Goal: Information Seeking & Learning: Learn about a topic

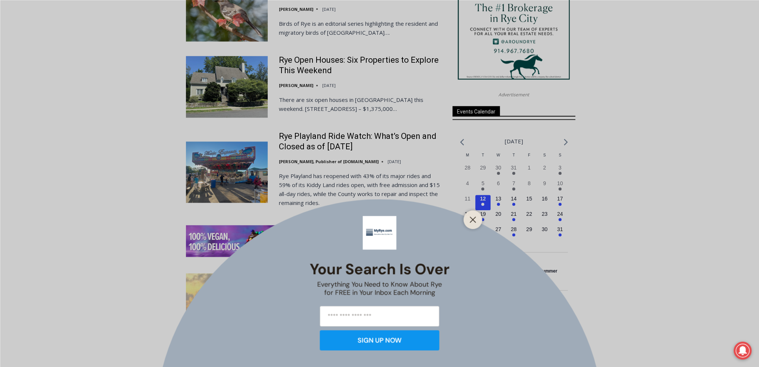
scroll to position [1120, 0]
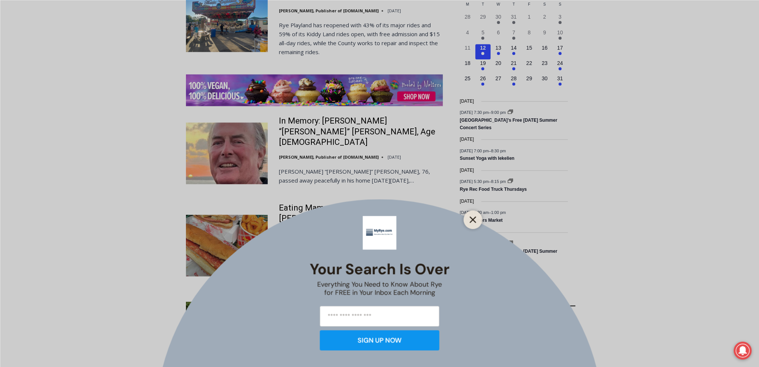
click at [473, 220] on icon "Close" at bounding box center [473, 219] width 7 height 7
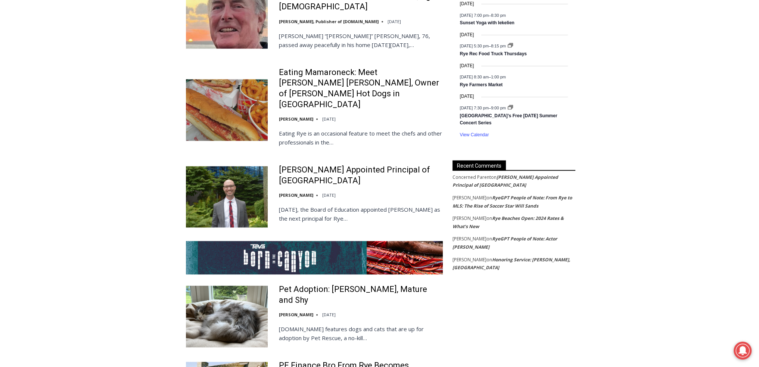
scroll to position [1212, 0]
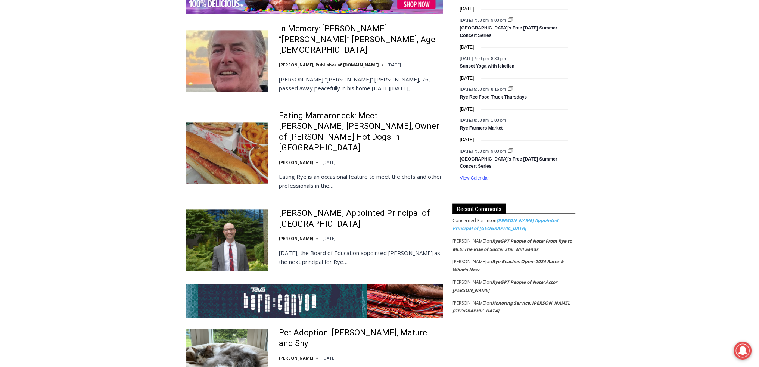
click at [503, 222] on link "[PERSON_NAME] Appointed Principal of [GEOGRAPHIC_DATA]" at bounding box center [505, 224] width 106 height 15
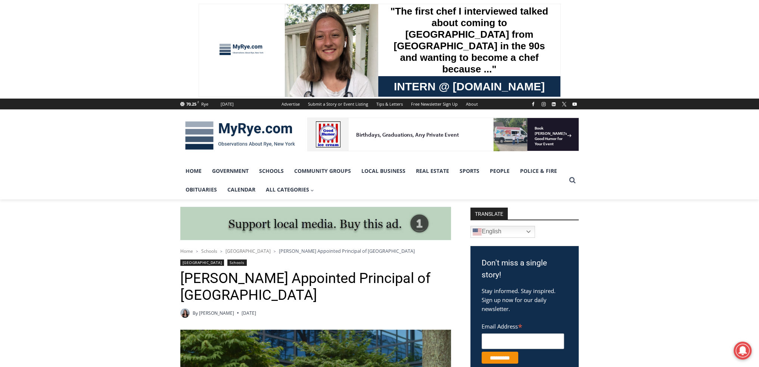
scroll to position [299, 0]
